Goal: Transaction & Acquisition: Download file/media

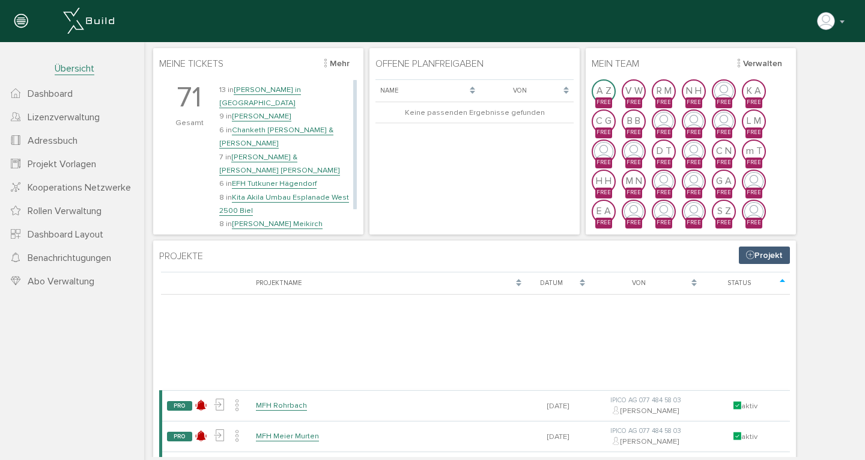
click at [263, 111] on link "[PERSON_NAME]" at bounding box center [261, 116] width 59 height 10
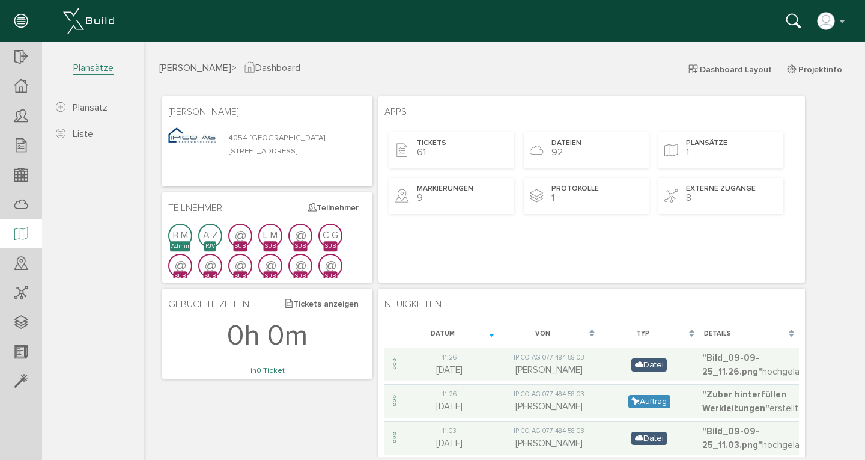
click at [23, 230] on icon at bounding box center [20, 234] width 13 height 17
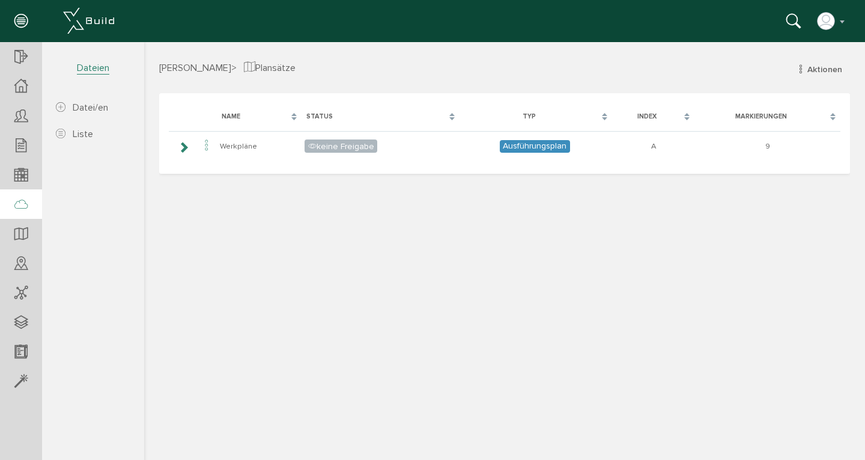
click at [19, 204] on icon at bounding box center [20, 204] width 13 height 17
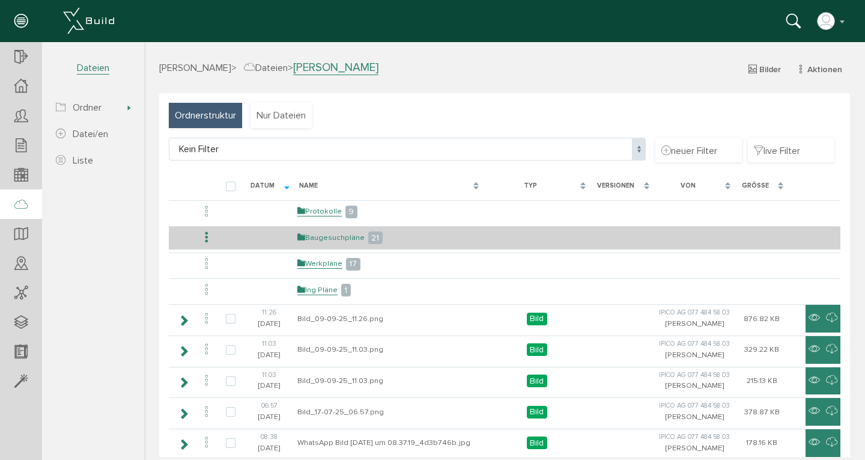
click at [309, 237] on link "Baugesuchpläne" at bounding box center [330, 238] width 67 height 10
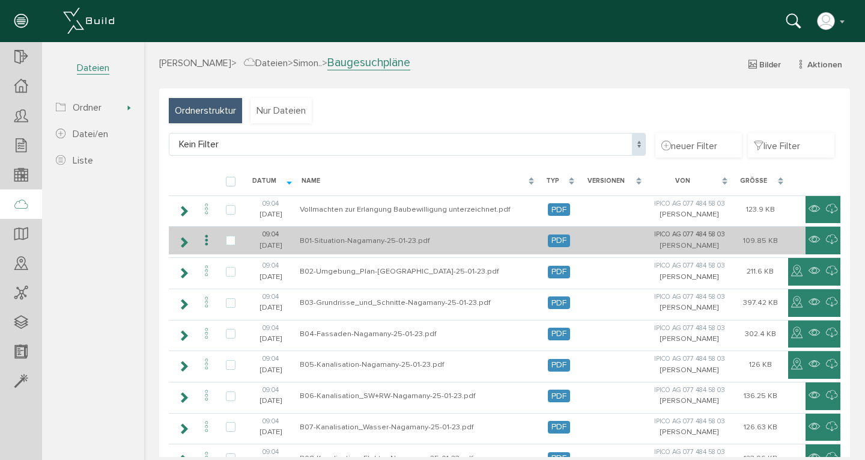
scroll to position [15, 0]
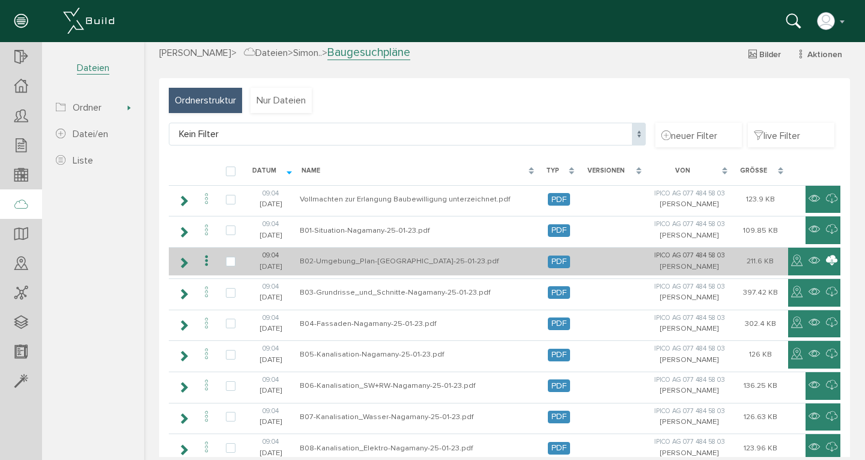
click at [826, 258] on icon at bounding box center [831, 261] width 11 height 14
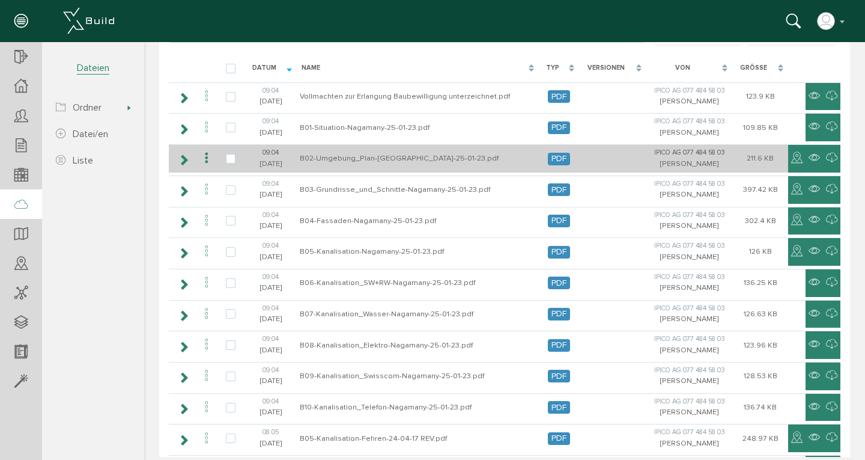
scroll to position [346, 0]
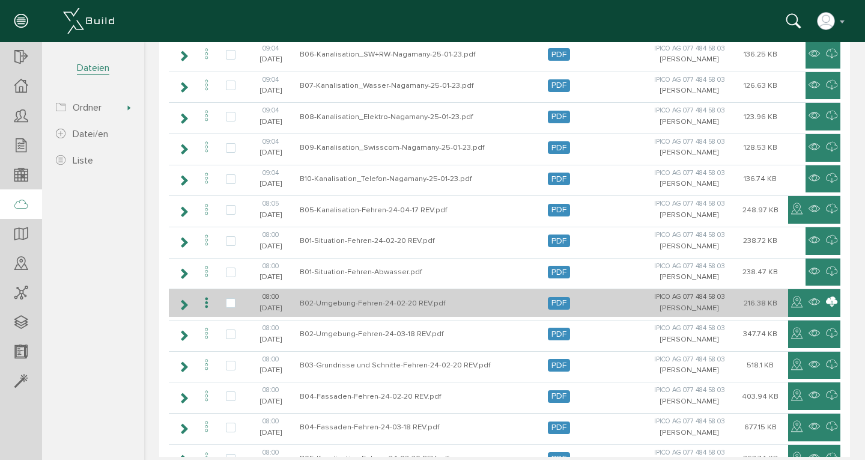
click at [826, 300] on icon at bounding box center [831, 302] width 11 height 14
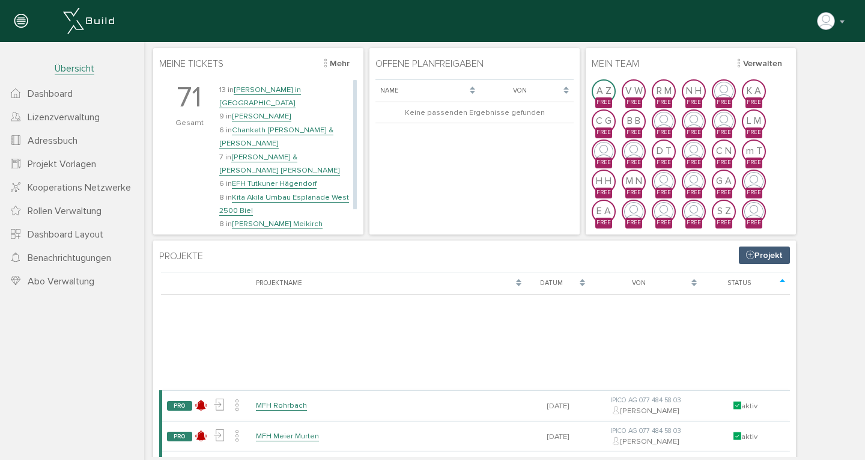
click at [269, 219] on link "[PERSON_NAME] Meikirch" at bounding box center [277, 224] width 91 height 10
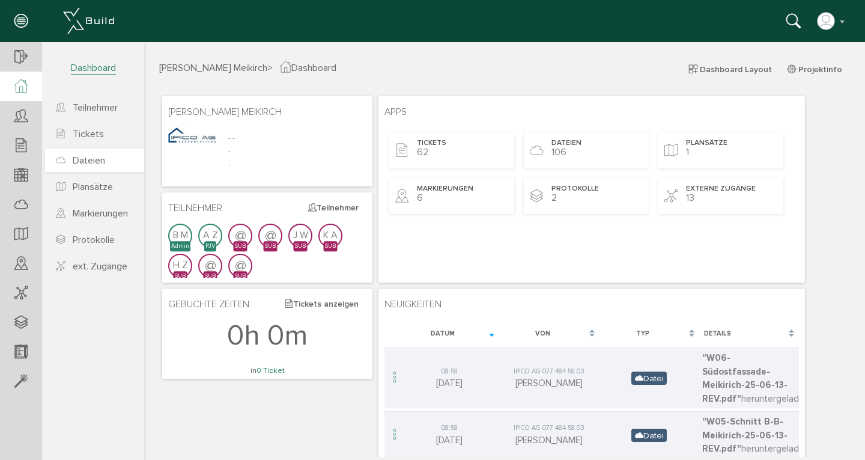
click at [86, 160] on span "Dateien" at bounding box center [89, 160] width 32 height 12
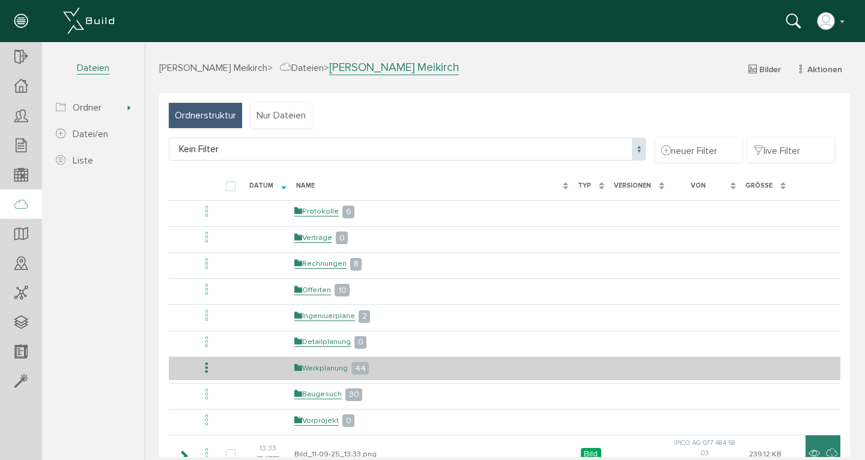
click at [323, 363] on link "Werkplanung" at bounding box center [320, 368] width 53 height 10
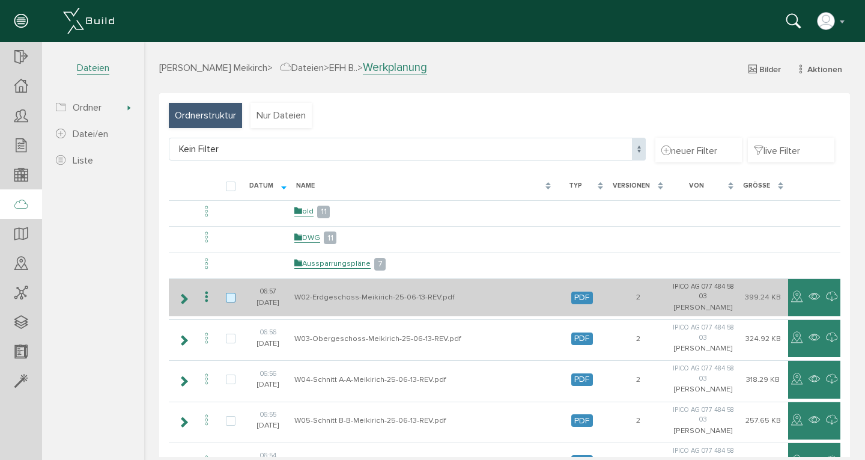
click at [227, 296] on label at bounding box center [233, 298] width 14 height 11
click at [227, 296] on input "checkbox" at bounding box center [230, 297] width 8 height 8
checkbox input "true"
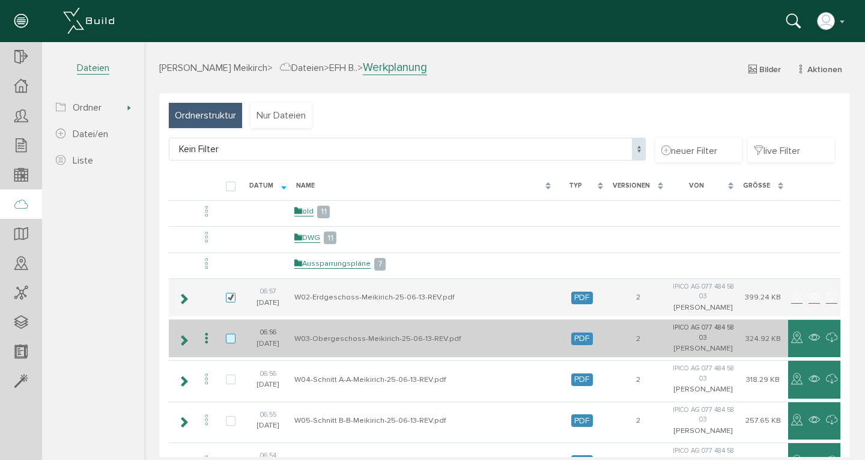
click at [227, 336] on label at bounding box center [233, 338] width 14 height 11
click at [227, 336] on input "checkbox" at bounding box center [230, 337] width 8 height 8
checkbox input "true"
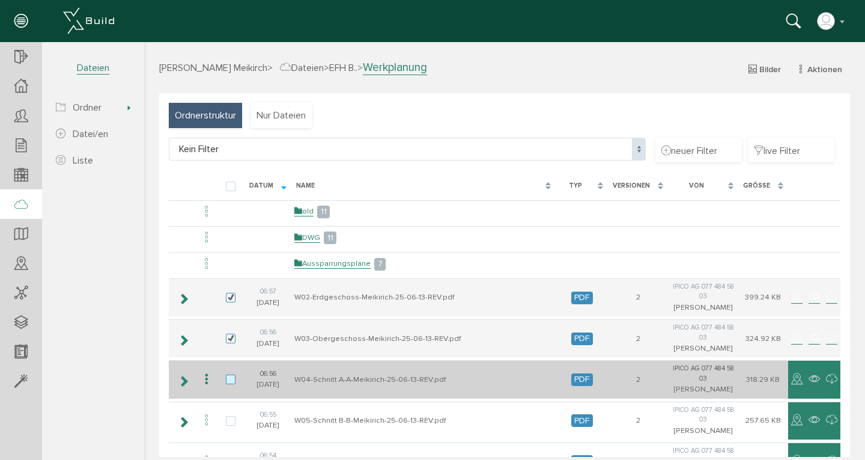
click at [227, 379] on label at bounding box center [233, 379] width 14 height 11
click at [227, 379] on input "checkbox" at bounding box center [230, 378] width 8 height 8
checkbox input "true"
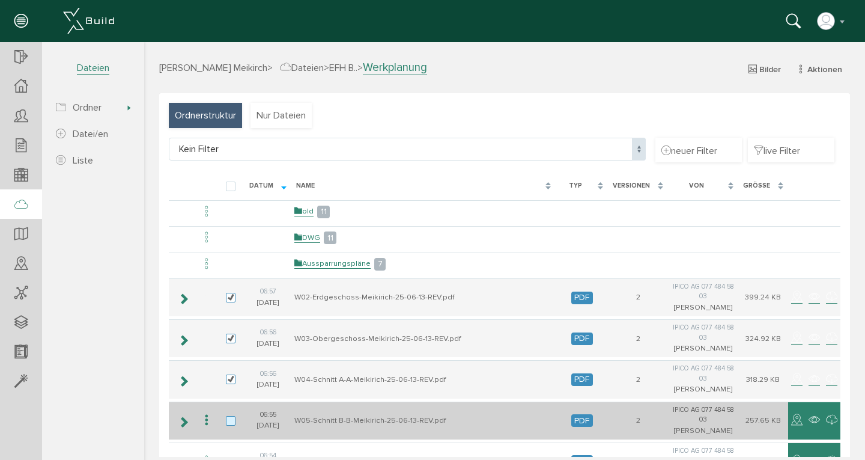
click at [228, 417] on label at bounding box center [233, 421] width 14 height 11
click at [228, 417] on input "checkbox" at bounding box center [230, 420] width 8 height 8
checkbox input "true"
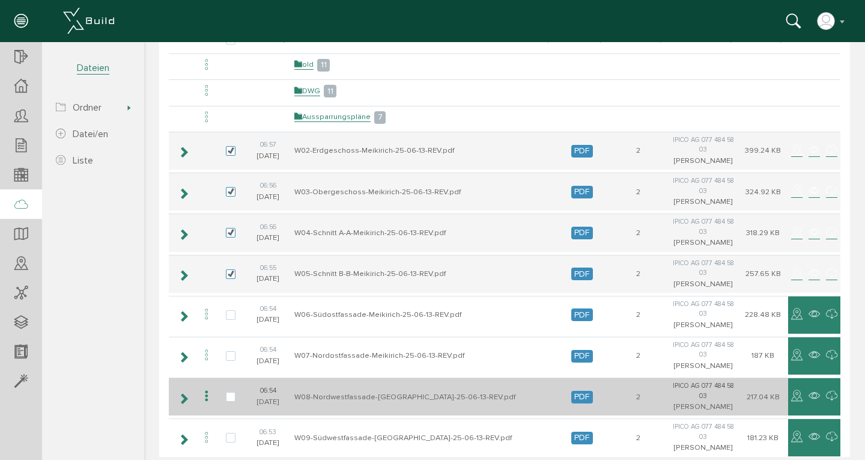
scroll to position [149, 0]
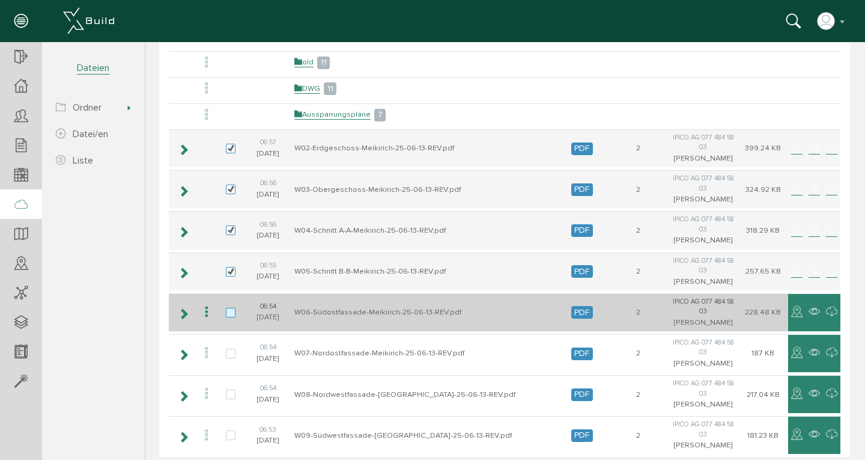
click at [226, 310] on label at bounding box center [233, 313] width 14 height 11
click at [226, 310] on input "checkbox" at bounding box center [230, 312] width 8 height 8
checkbox input "true"
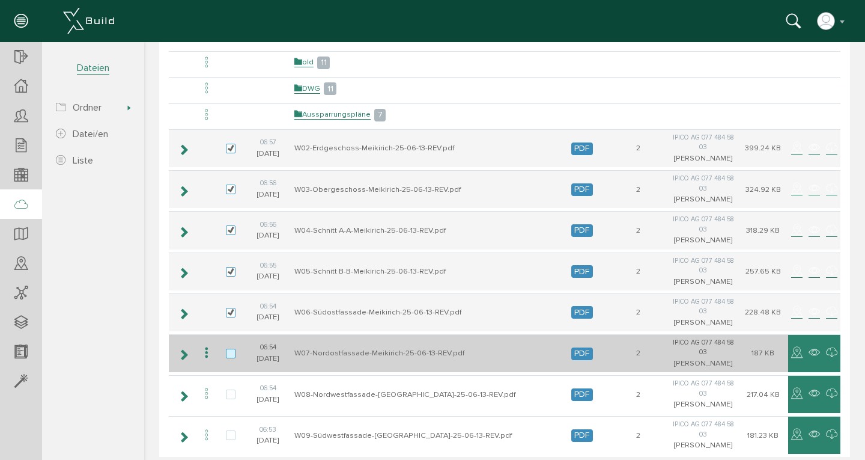
click at [228, 348] on label at bounding box center [233, 353] width 14 height 11
click at [228, 348] on input "checkbox" at bounding box center [230, 352] width 8 height 8
checkbox input "true"
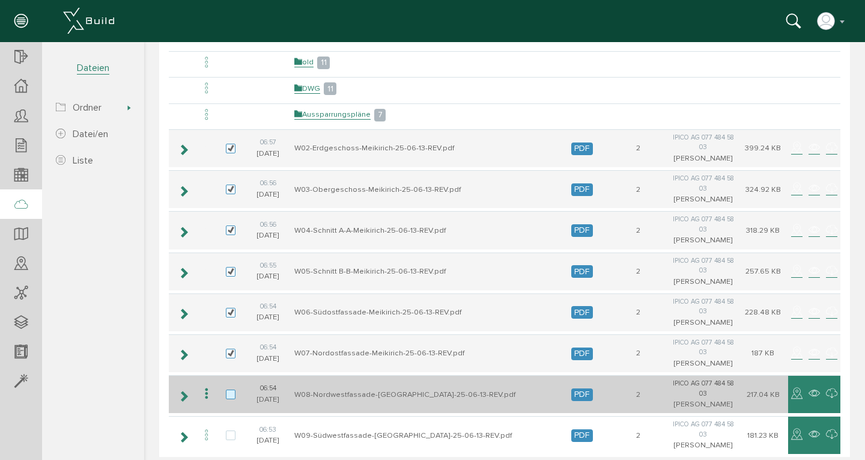
click at [226, 389] on label at bounding box center [233, 394] width 14 height 11
click at [226, 389] on input "checkbox" at bounding box center [230, 393] width 8 height 8
checkbox input "true"
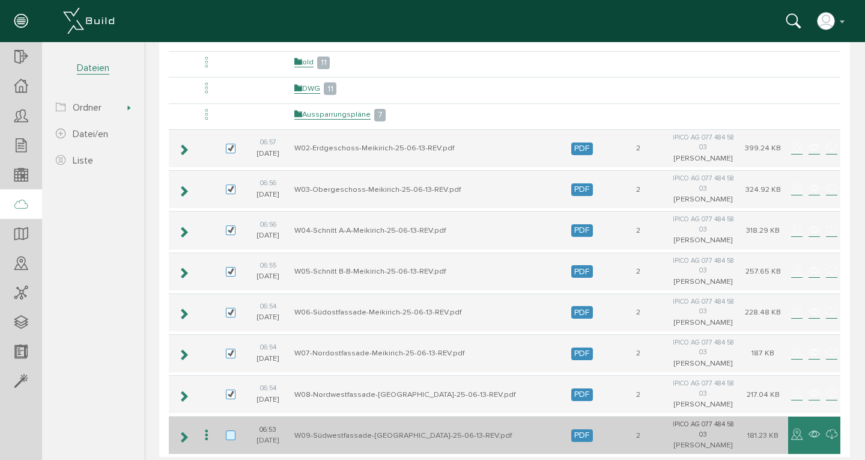
click at [227, 430] on label at bounding box center [233, 435] width 14 height 11
click at [227, 430] on input "checkbox" at bounding box center [230, 434] width 8 height 8
checkbox input "true"
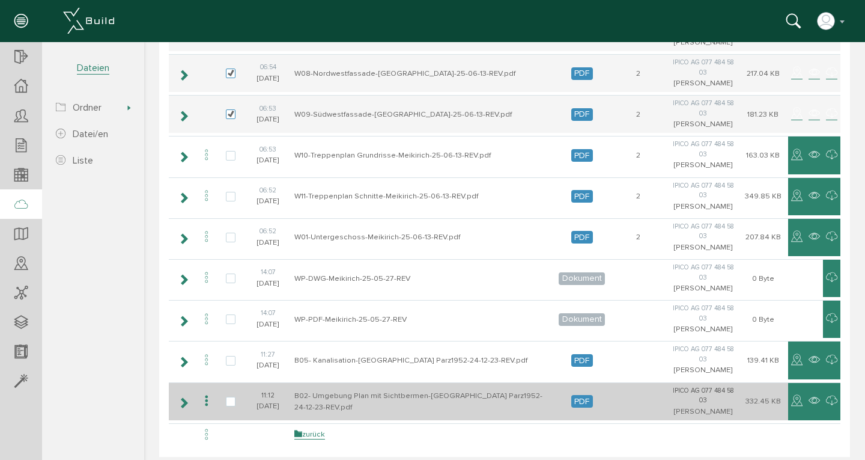
scroll to position [0, 0]
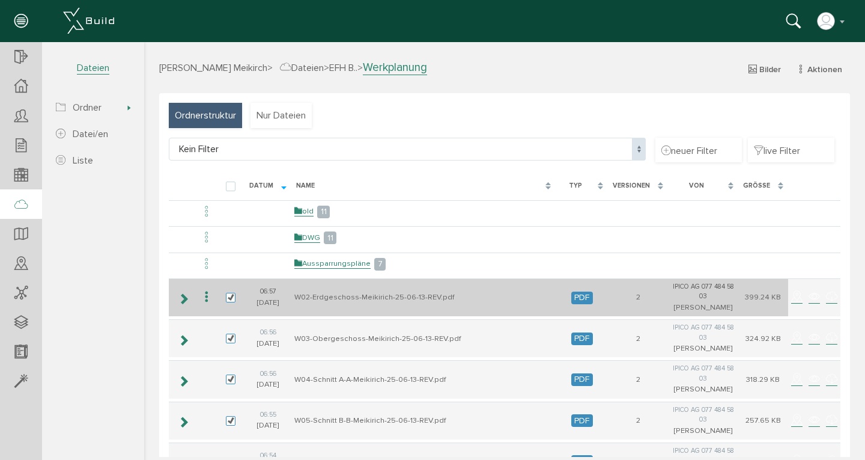
click at [208, 296] on icon at bounding box center [206, 297] width 14 height 16
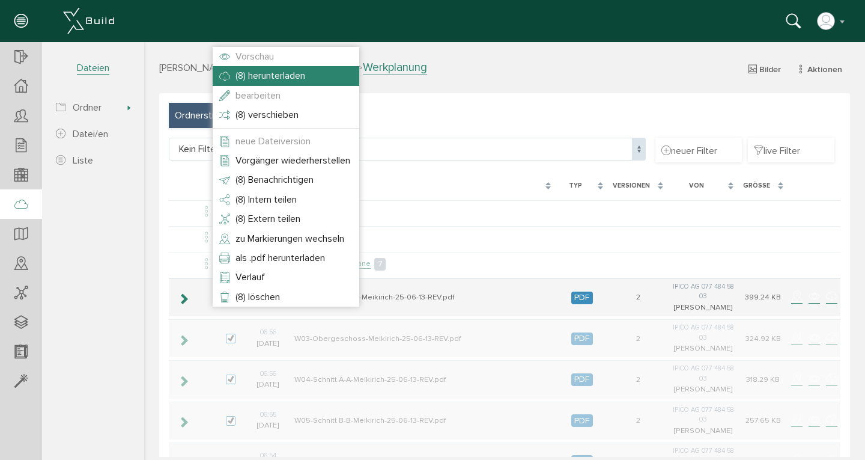
click at [292, 76] on span "(8) herunterladen" at bounding box center [271, 76] width 70 height 12
